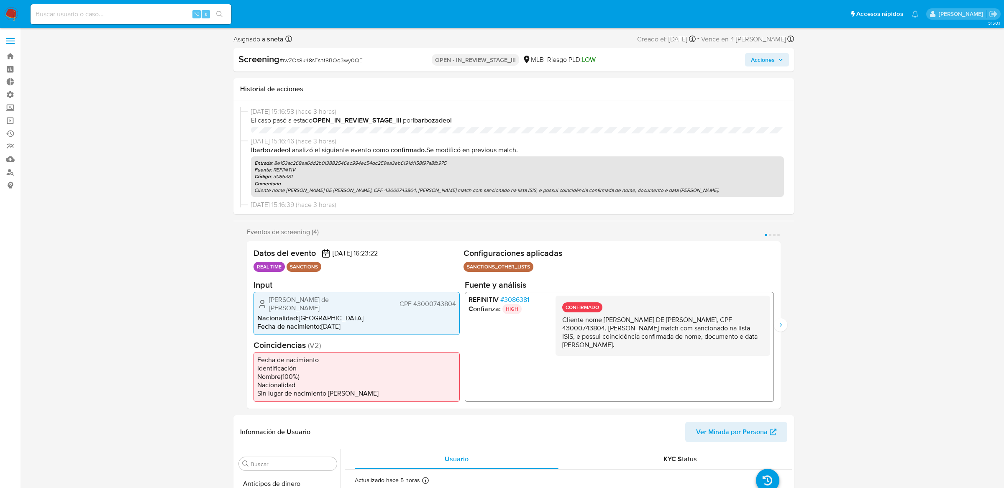
select select "10"
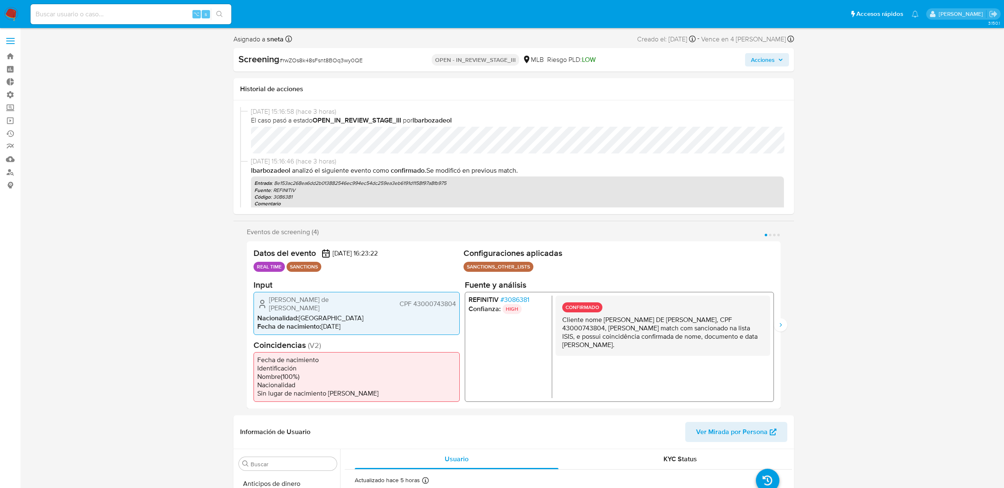
scroll to position [353, 0]
click at [146, 19] on div "⌥ s" at bounding box center [131, 14] width 201 height 20
click at [146, 17] on input at bounding box center [131, 14] width 201 height 11
paste input "793732584"
type input "793732584"
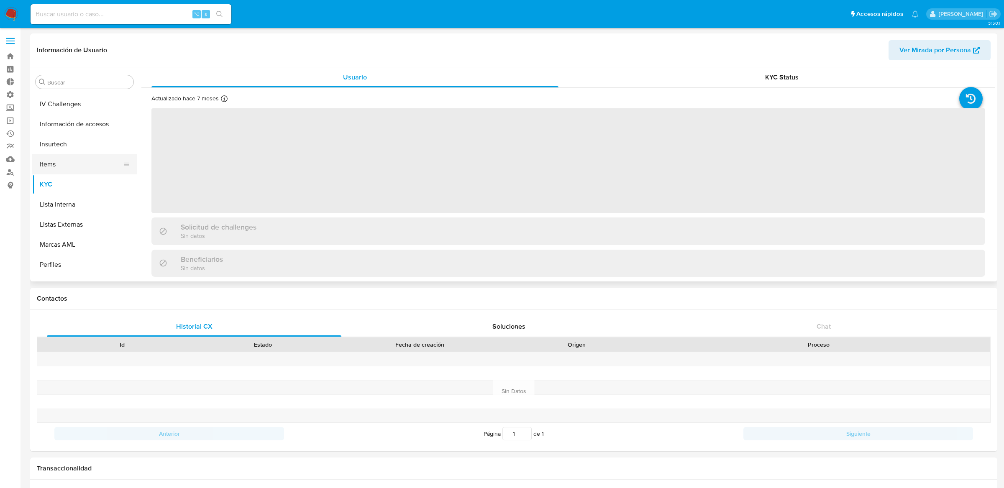
scroll to position [333, 0]
click at [67, 258] on button "Restricciones Nuevo Mundo" at bounding box center [81, 251] width 98 height 20
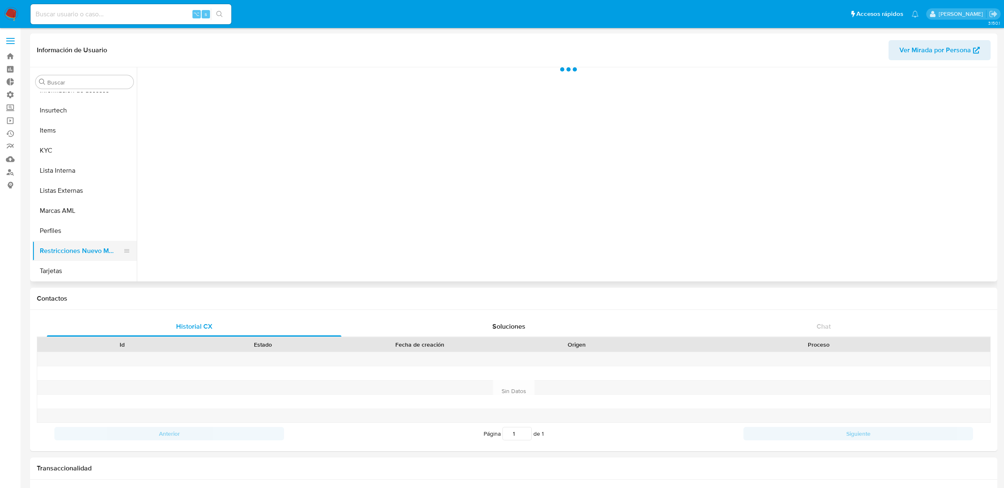
select select "10"
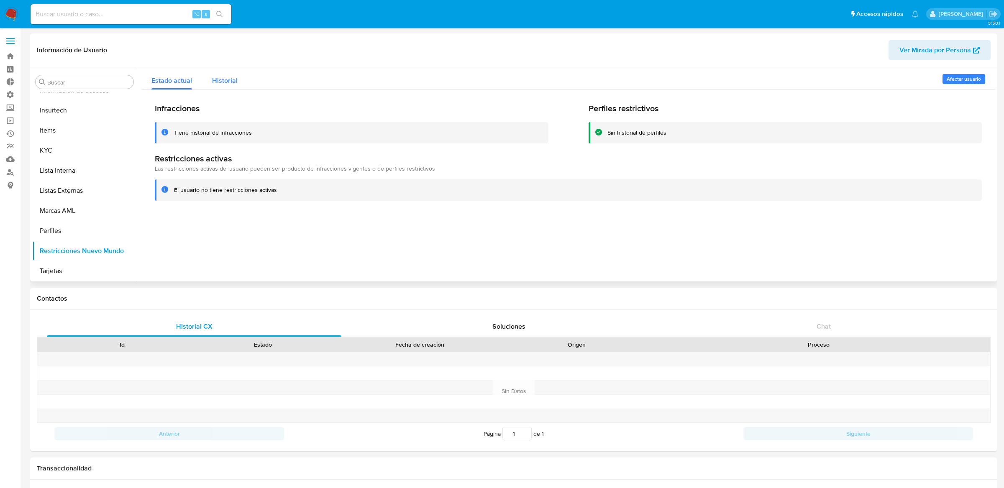
click at [239, 71] on button "Historial" at bounding box center [225, 78] width 46 height 22
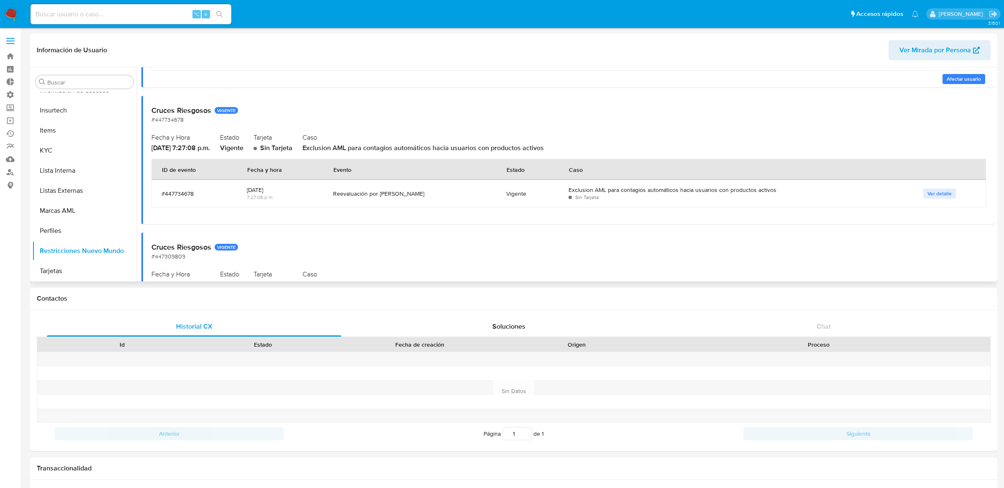
scroll to position [0, 0]
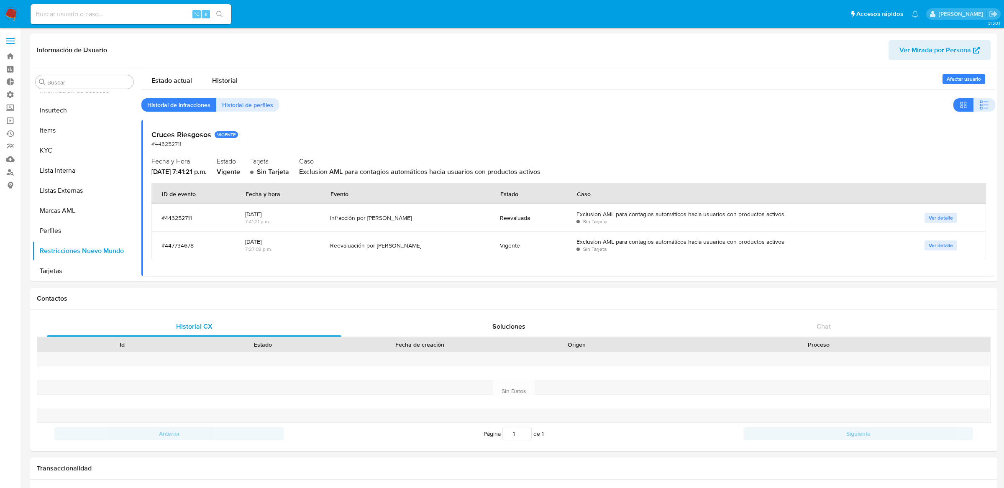
click at [105, 16] on input at bounding box center [131, 14] width 201 height 11
paste input "635642058"
type input "635642058"
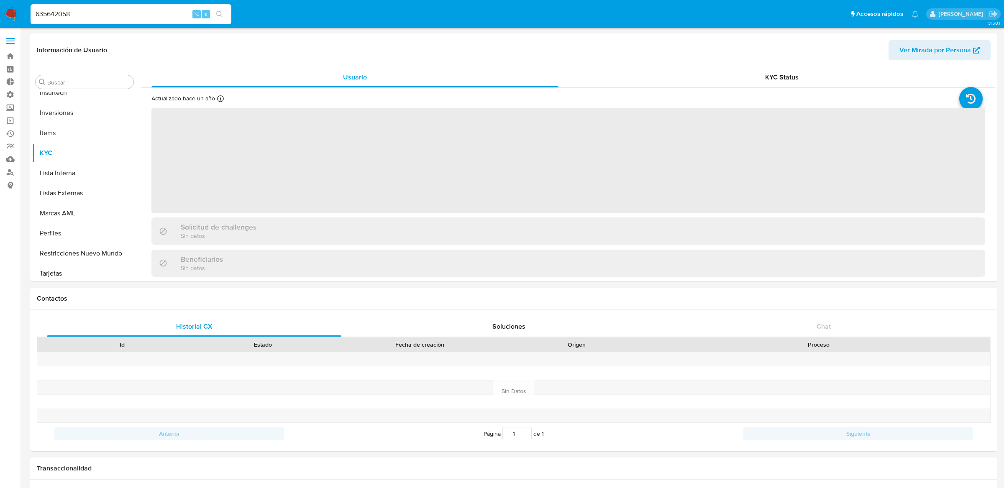
scroll to position [373, 0]
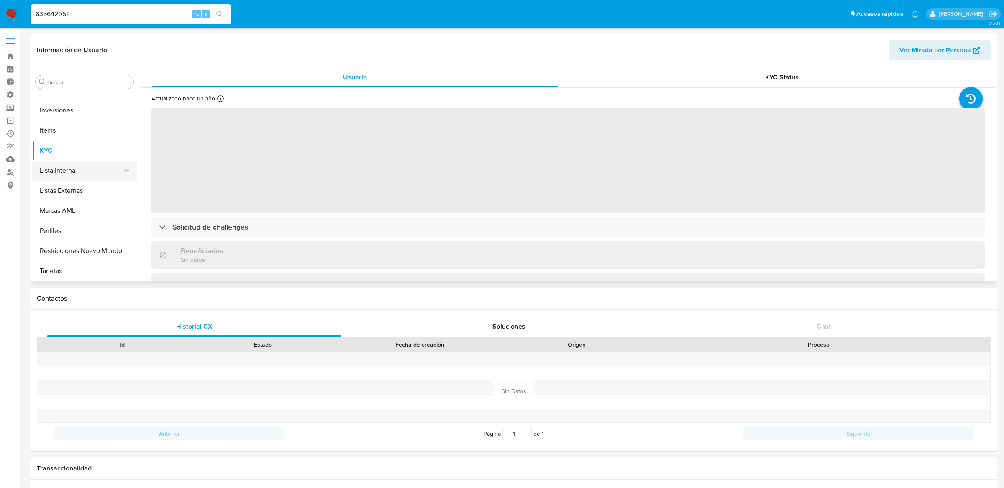
select select "10"
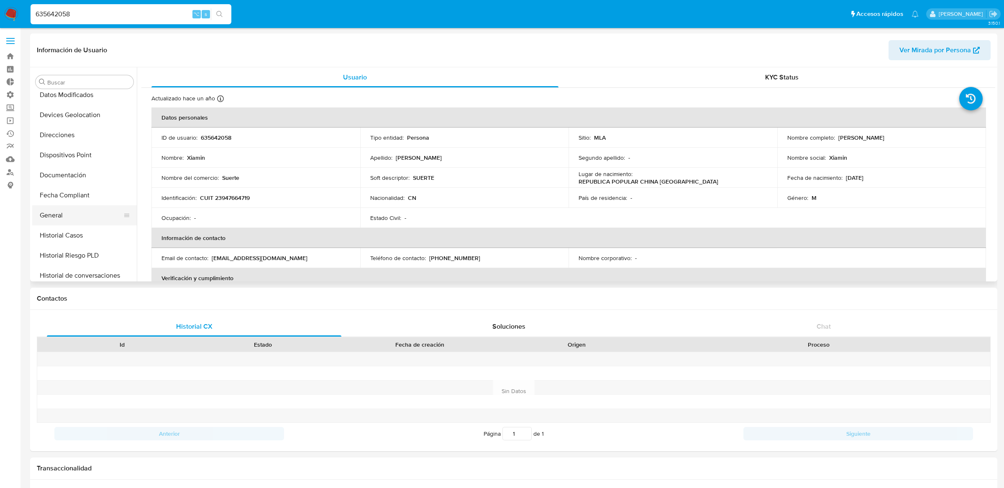
scroll to position [124, 0]
click at [66, 219] on button "General" at bounding box center [81, 219] width 98 height 20
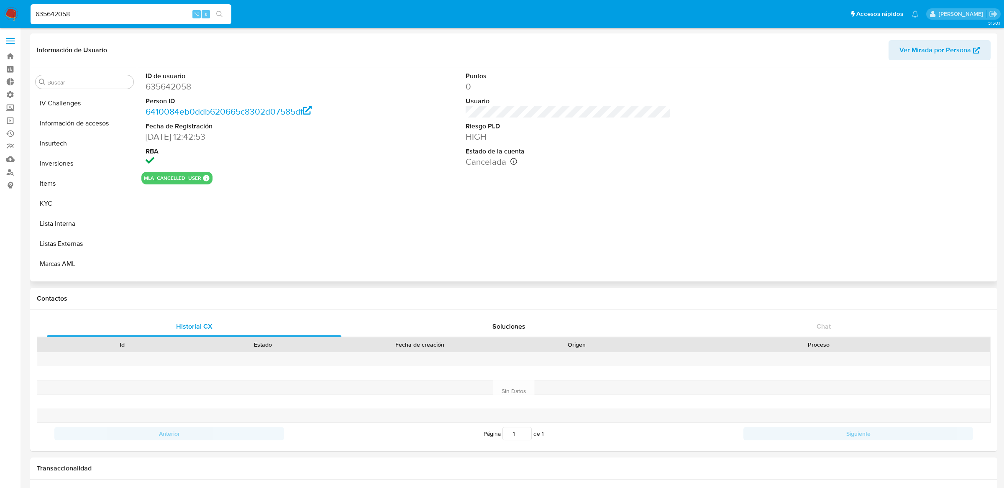
scroll to position [373, 0]
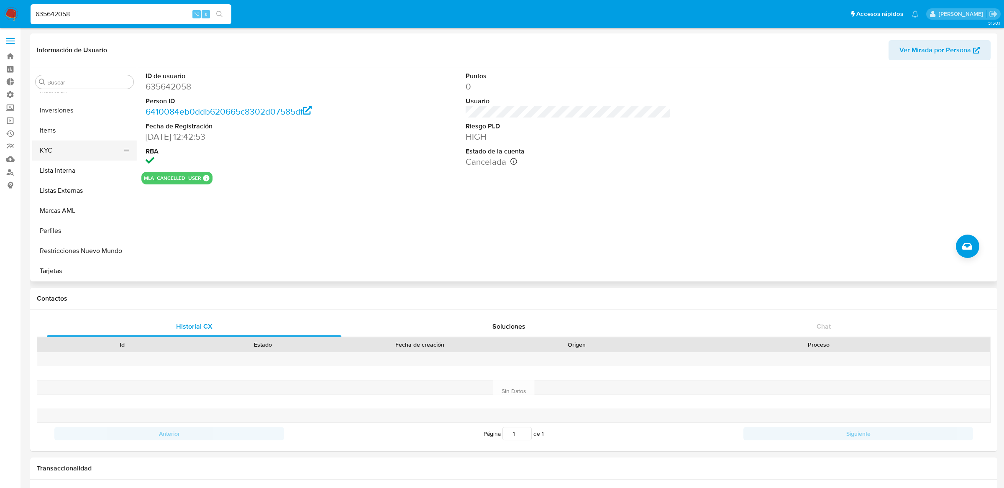
click at [73, 149] on button "KYC" at bounding box center [81, 151] width 98 height 20
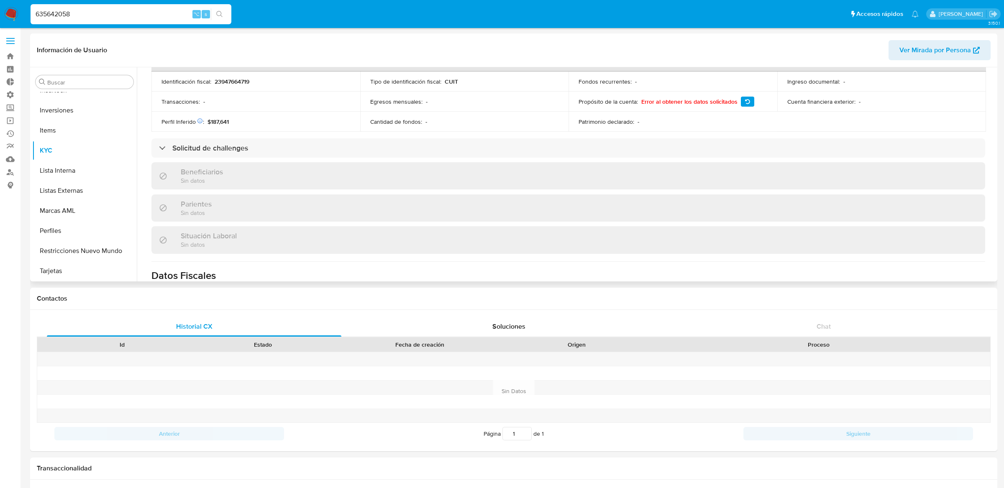
scroll to position [245, 0]
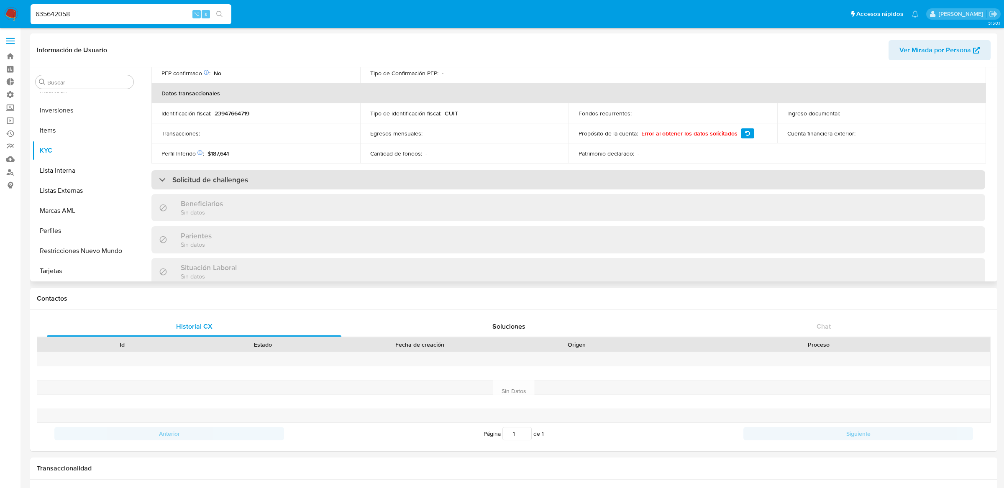
click at [187, 186] on div "Solicitud de challenges" at bounding box center [568, 179] width 834 height 19
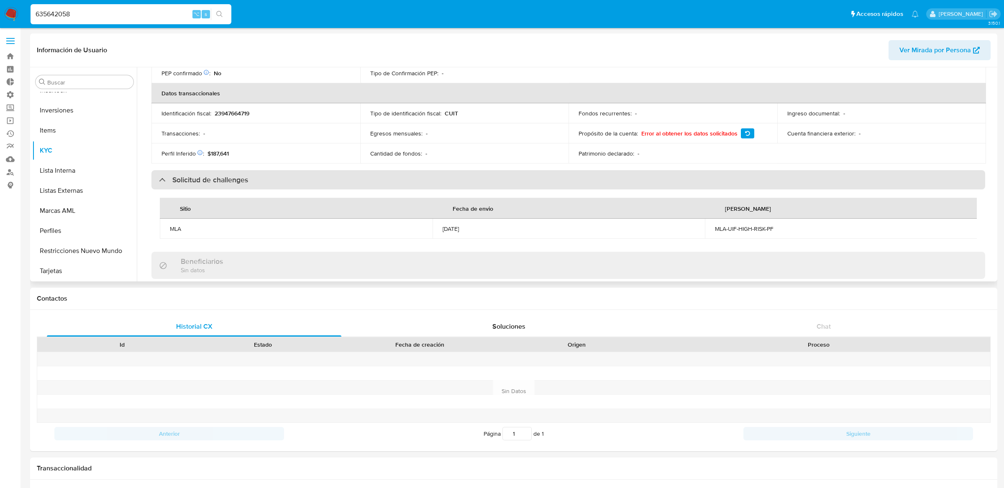
click at [187, 186] on div "Solicitud de challenges" at bounding box center [568, 179] width 834 height 19
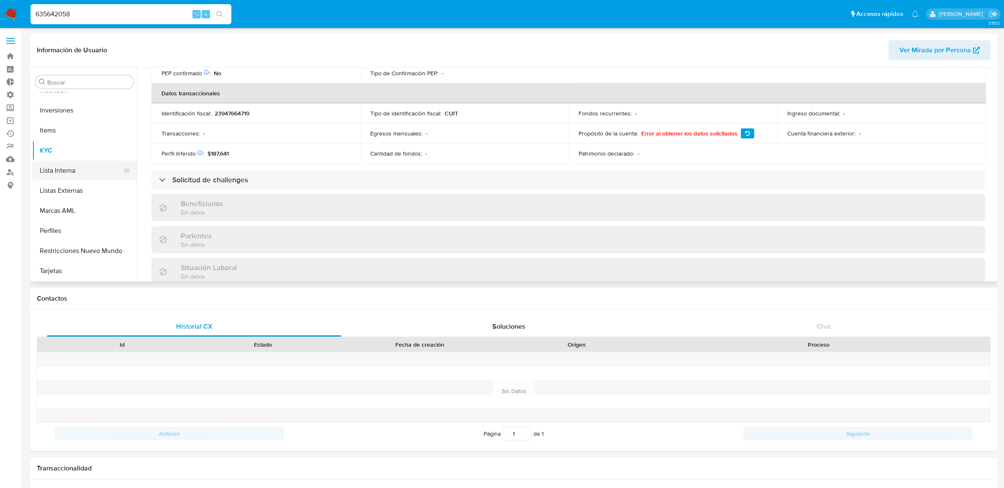
click at [96, 177] on button "Lista Interna" at bounding box center [81, 171] width 98 height 20
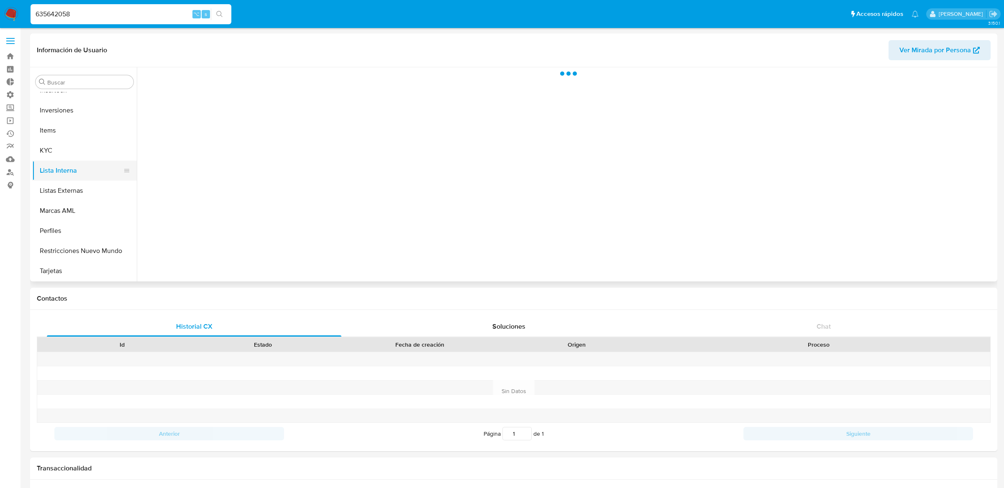
scroll to position [0, 0]
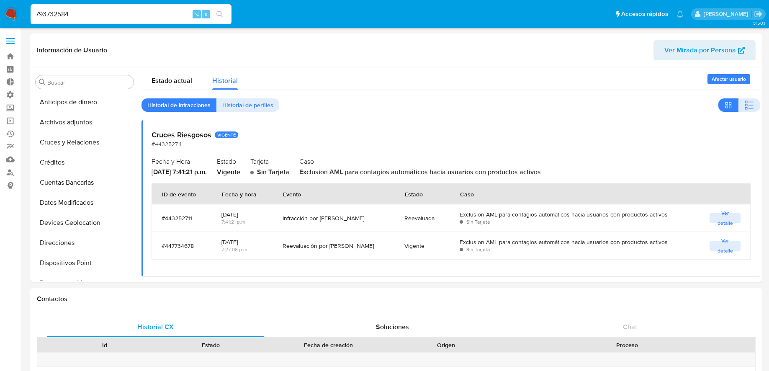
select select "10"
